Goal: Task Accomplishment & Management: Manage account settings

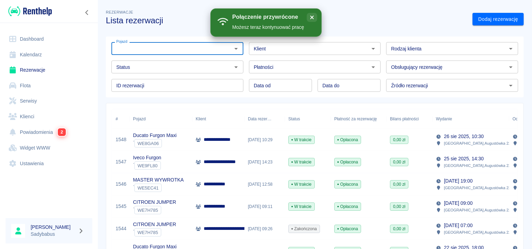
click at [161, 47] on input "Pojazd" at bounding box center [172, 48] width 116 height 9
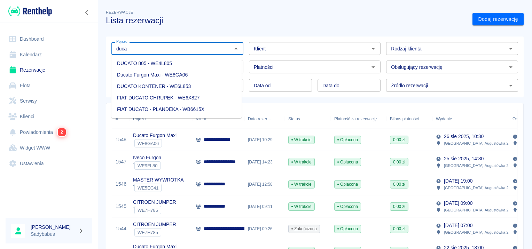
click at [176, 74] on li "Ducato Furgon Maxi - WE8GA06" at bounding box center [176, 74] width 130 height 11
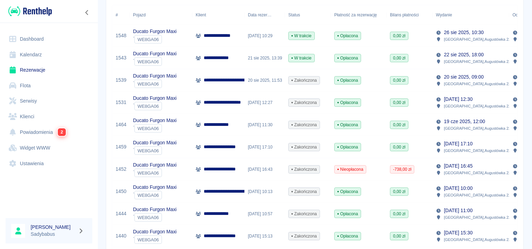
scroll to position [104, 0]
type input "Ducato Furgon Maxi - WE8GA06"
click at [224, 121] on p "**********" at bounding box center [220, 124] width 32 height 7
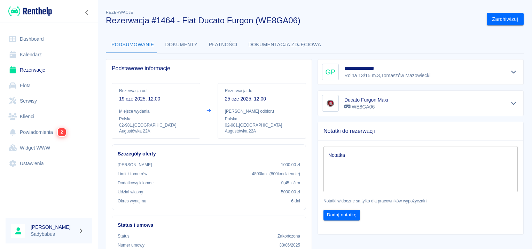
click at [170, 67] on span "Podstawowe informacje" at bounding box center [209, 68] width 194 height 7
click at [169, 65] on span "Podstawowe informacje" at bounding box center [209, 68] width 194 height 7
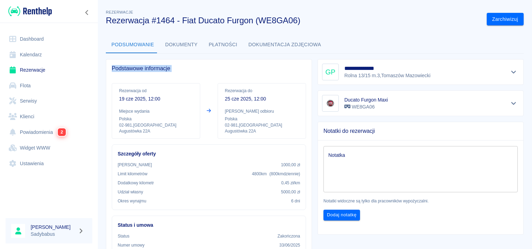
click at [166, 69] on span "Podstawowe informacje" at bounding box center [209, 68] width 194 height 7
drag, startPoint x: 166, startPoint y: 69, endPoint x: 162, endPoint y: 78, distance: 9.8
click at [162, 78] on div "Podstawowe informacje Rezerwacja od [DATE] 12:00 Miejsce wydania [GEOGRAPHIC_DA…" at bounding box center [209, 206] width 206 height 295
click at [153, 101] on p "19 cze 2025, 12:00" at bounding box center [156, 98] width 74 height 7
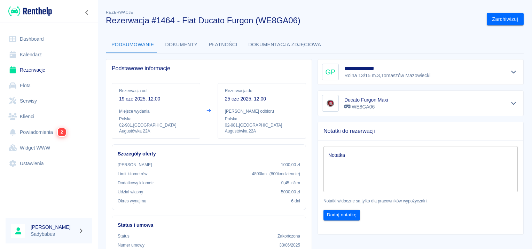
click at [33, 69] on link "Rezerwacje" at bounding box center [49, 70] width 87 height 16
